Goal: Task Accomplishment & Management: Manage account settings

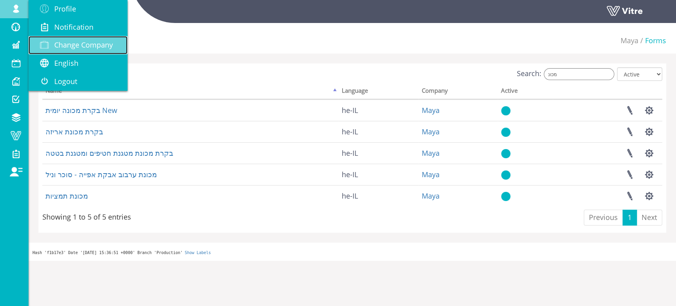
click at [101, 46] on span "Change Company" at bounding box center [83, 45] width 59 height 10
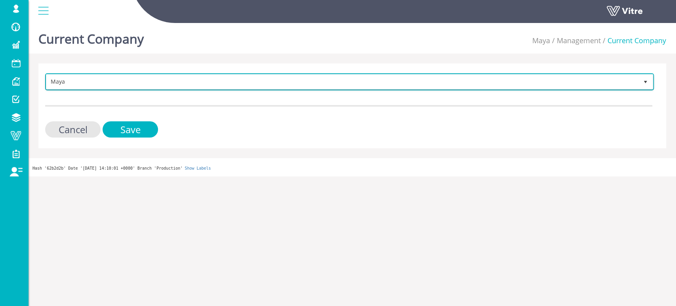
drag, startPoint x: 0, startPoint y: 0, endPoint x: 488, endPoint y: 82, distance: 494.5
click at [488, 82] on span "Maya" at bounding box center [342, 81] width 592 height 14
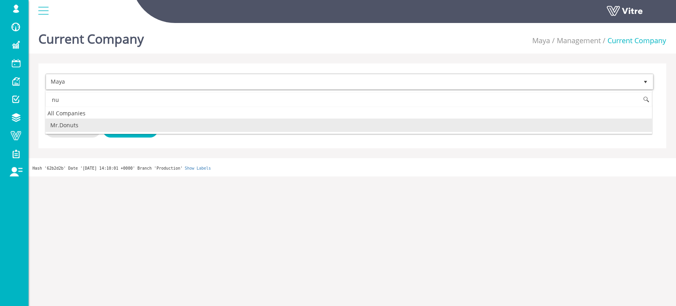
type input "n"
click at [97, 127] on li "מומי וקנין - בטיחות בתנועה" at bounding box center [349, 124] width 607 height 13
type input "מומי"
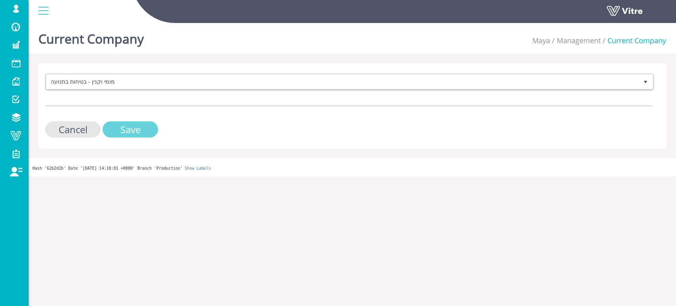
click at [131, 130] on input "Save" at bounding box center [130, 129] width 55 height 16
